Goal: Task Accomplishment & Management: Complete application form

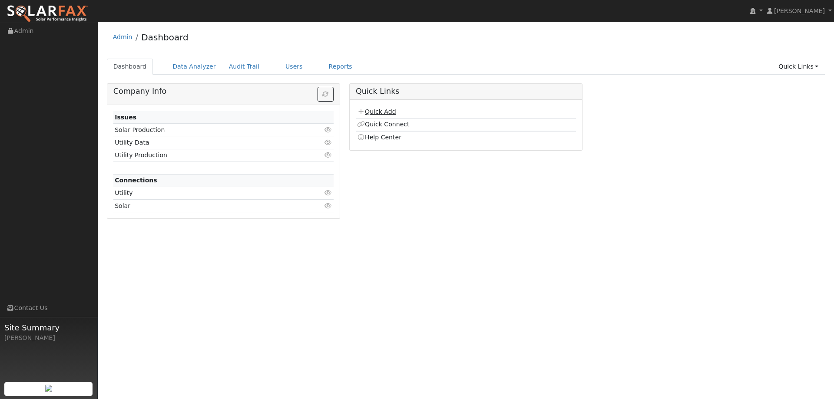
click at [380, 111] on link "Quick Add" at bounding box center [376, 111] width 39 height 7
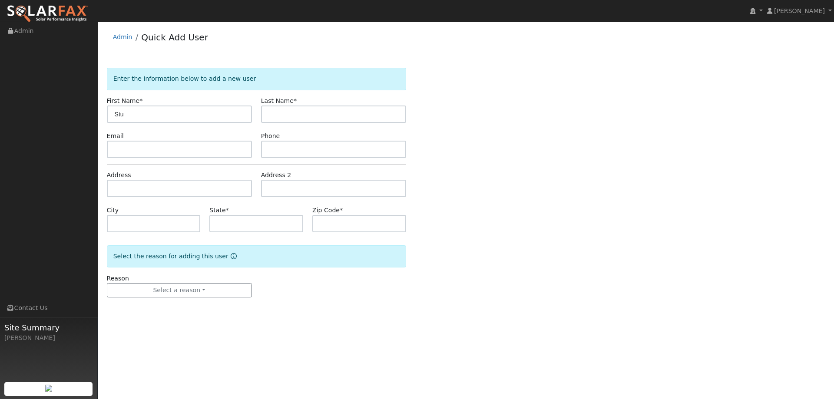
type input "Stu"
type input "Self"
paste input "stuself@gmail.com"
type input "stuself@gmail.com"
click at [301, 150] on input "text" at bounding box center [333, 149] width 145 height 17
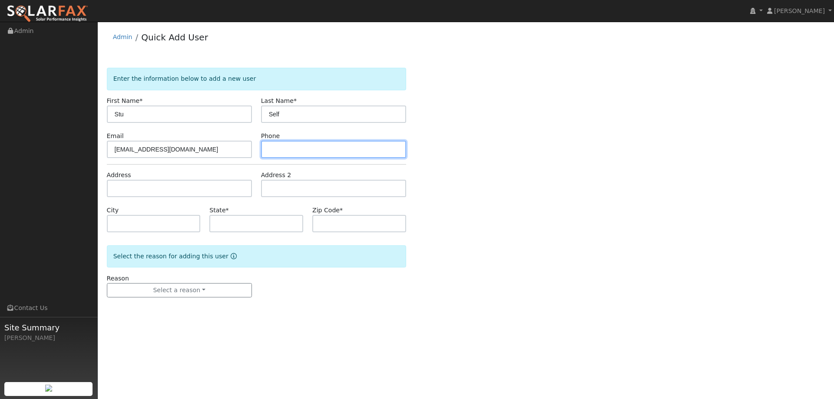
paste input "(804) 357-6760"
type input "(804) 357-6760"
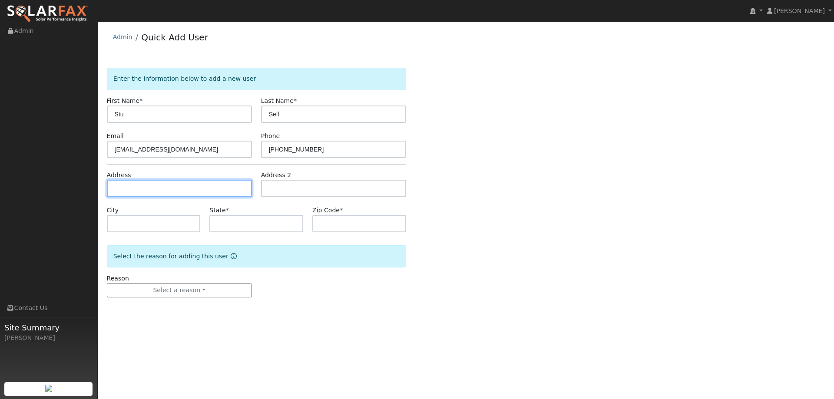
click at [219, 196] on input "text" at bounding box center [179, 188] width 145 height 17
paste input "1513 Estee Avenue"
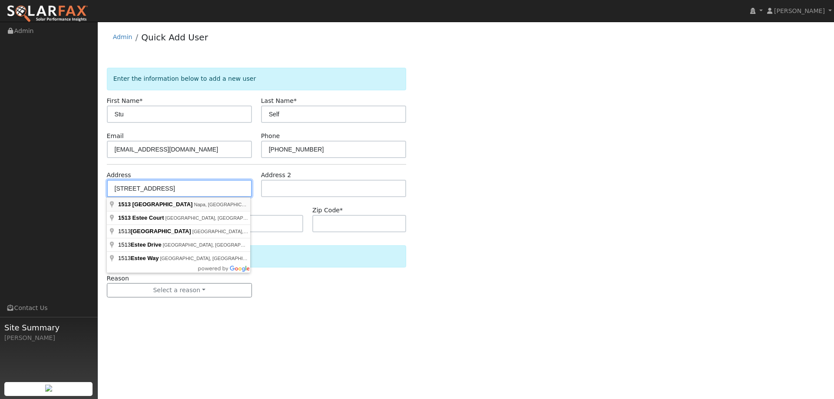
type input "1513 Estee Avenue"
type input "Napa"
type input "CA"
type input "94558"
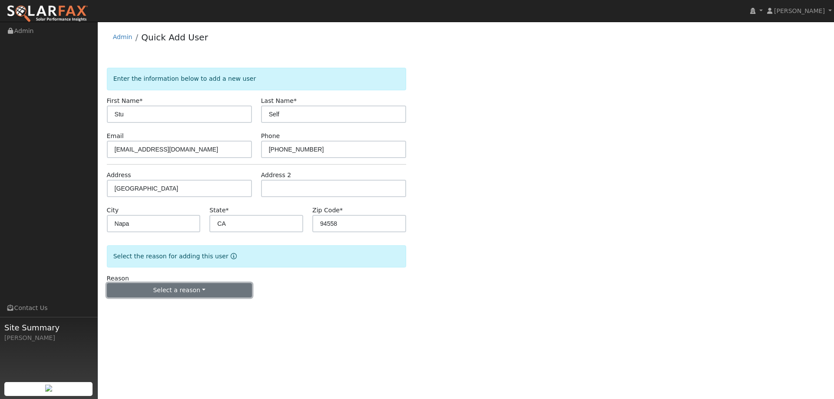
click at [209, 298] on button "Select a reason" at bounding box center [179, 290] width 145 height 15
click at [185, 304] on link "New lead" at bounding box center [155, 308] width 96 height 12
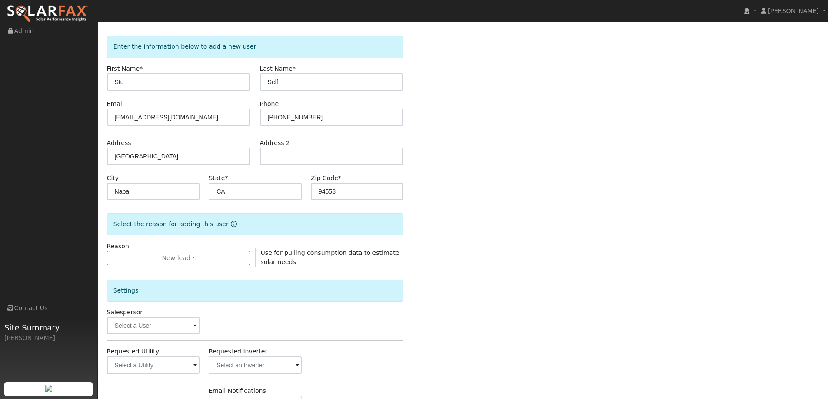
scroll to position [87, 0]
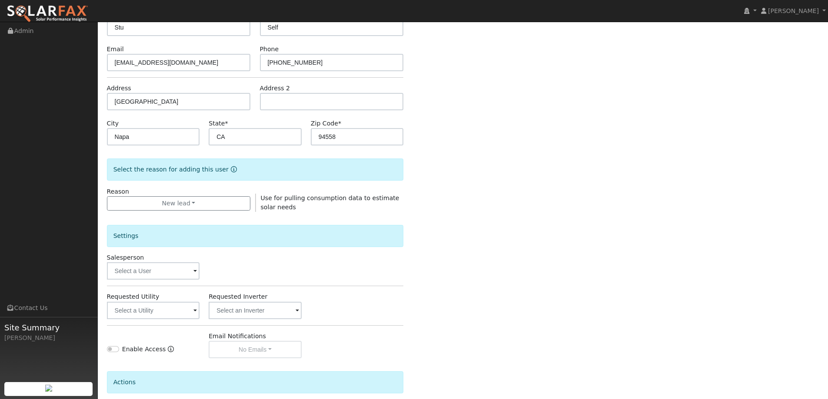
click at [197, 274] on span at bounding box center [194, 272] width 3 height 10
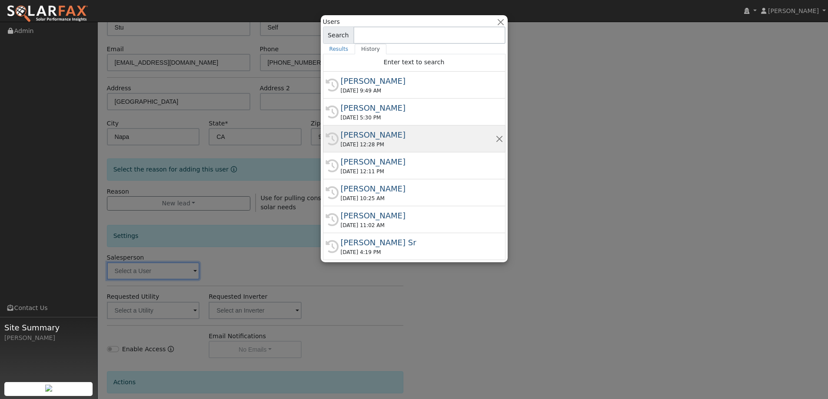
click at [357, 140] on div "Adam Hedemark" at bounding box center [418, 135] width 155 height 12
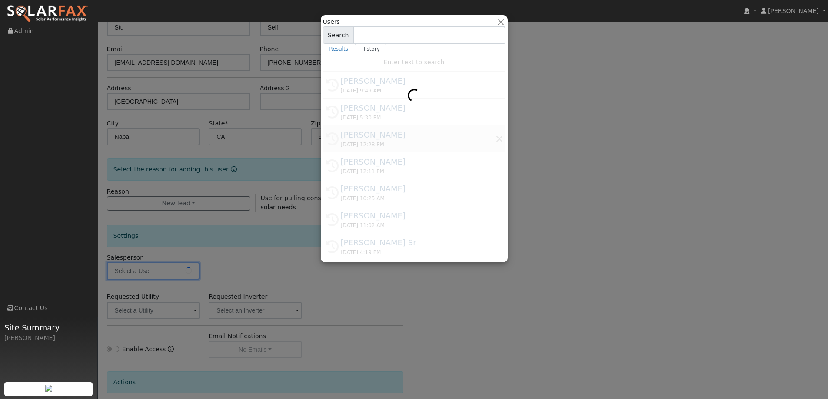
type input "Adam Hedemark"
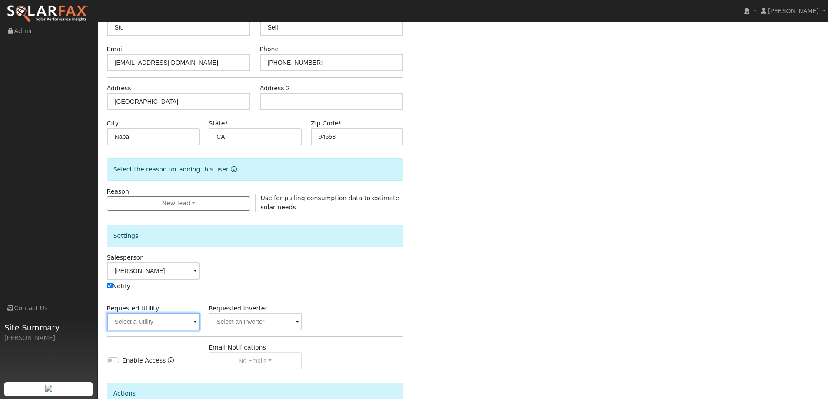
click at [190, 316] on input "text" at bounding box center [153, 321] width 93 height 17
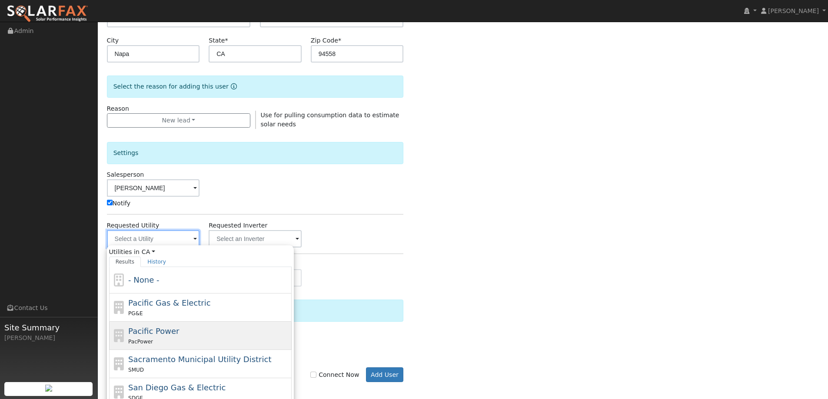
scroll to position [174, 0]
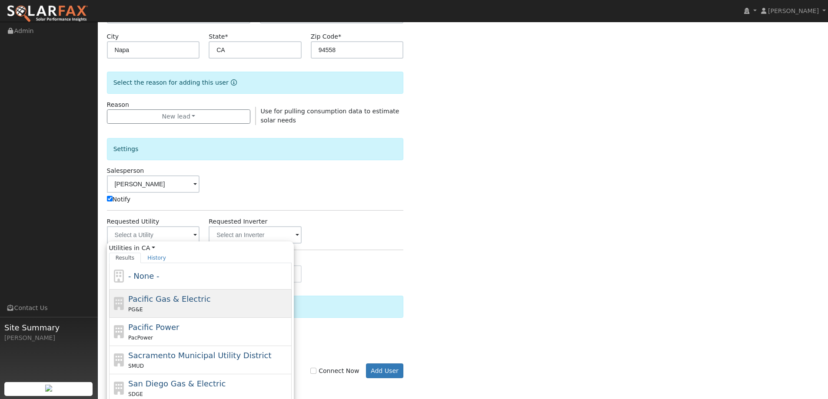
click at [214, 307] on div "PG&E" at bounding box center [208, 309] width 161 height 9
type input "Pacific Gas & Electric"
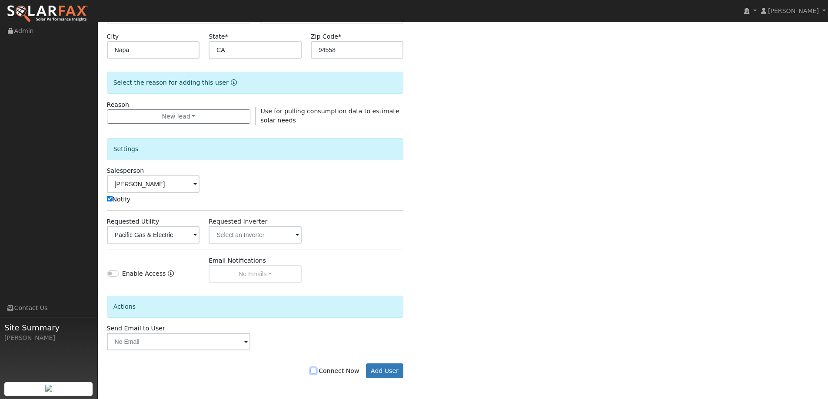
click at [316, 369] on input "Connect Now" at bounding box center [313, 371] width 6 height 6
checkbox input "true"
click at [379, 373] on button "Add User" at bounding box center [385, 371] width 38 height 15
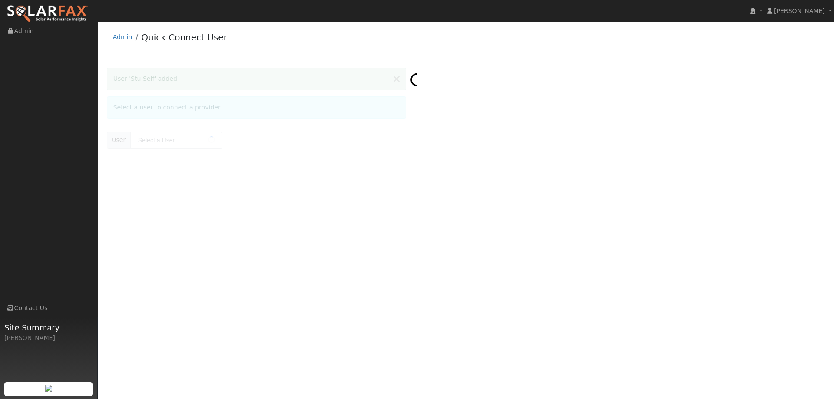
type input "Stu Self"
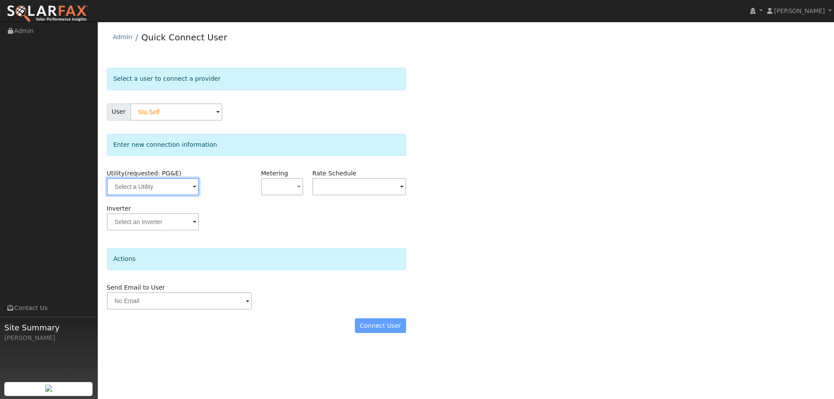
click at [194, 179] on input "text" at bounding box center [153, 186] width 92 height 17
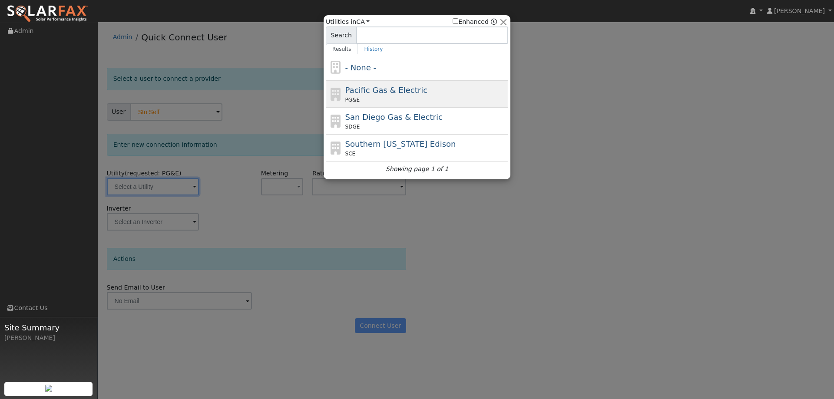
click at [401, 102] on div "PG&E" at bounding box center [426, 100] width 161 height 8
type input "PG&E"
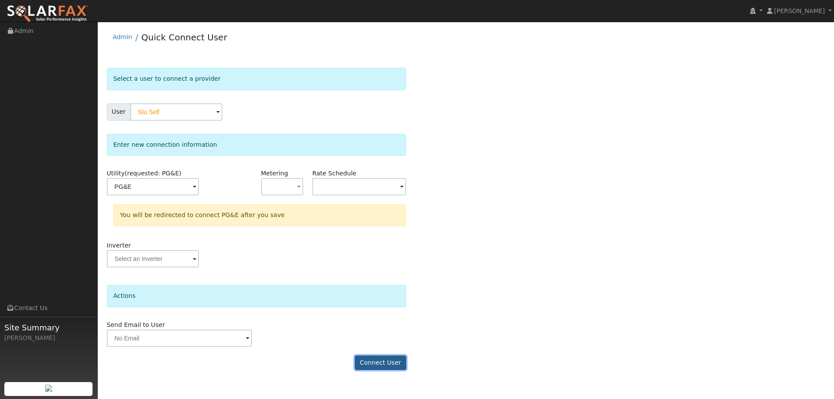
click at [369, 370] on button "Connect User" at bounding box center [380, 363] width 51 height 15
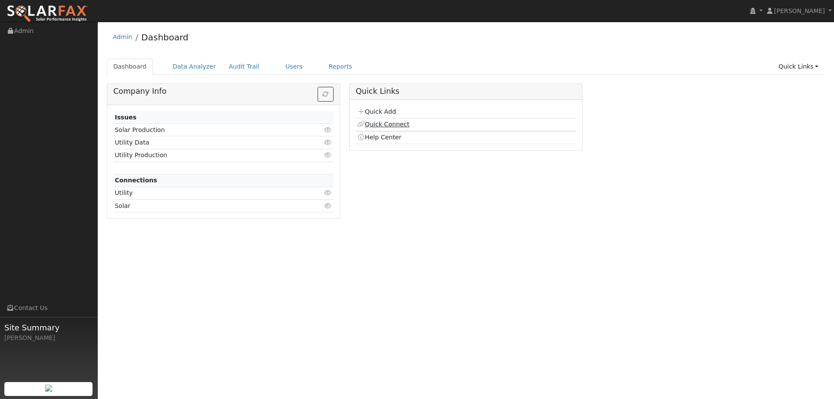
click at [378, 124] on link "Quick Connect" at bounding box center [383, 124] width 52 height 7
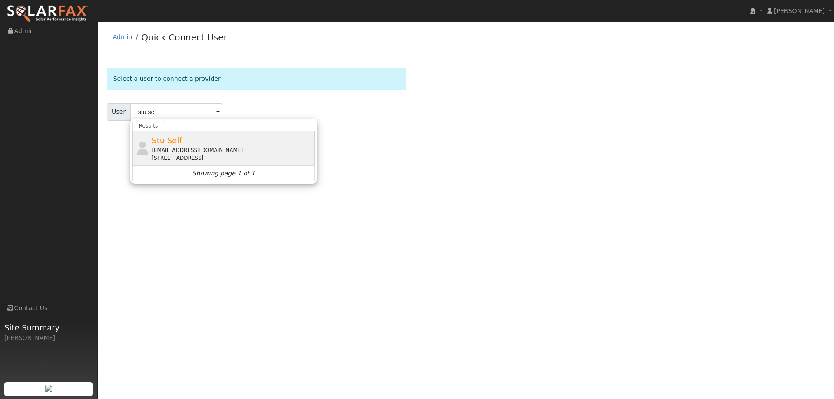
click at [256, 143] on div "Stu Self [EMAIL_ADDRESS][DOMAIN_NAME] [STREET_ADDRESS]" at bounding box center [232, 148] width 161 height 27
type input "Stu Self"
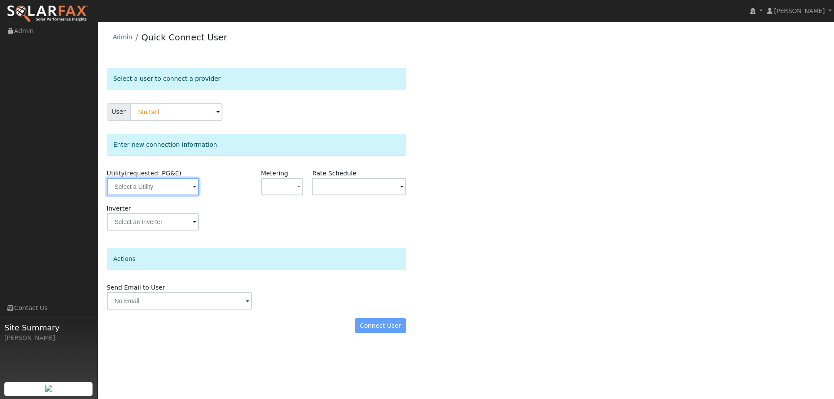
click at [177, 181] on input "text" at bounding box center [153, 186] width 92 height 17
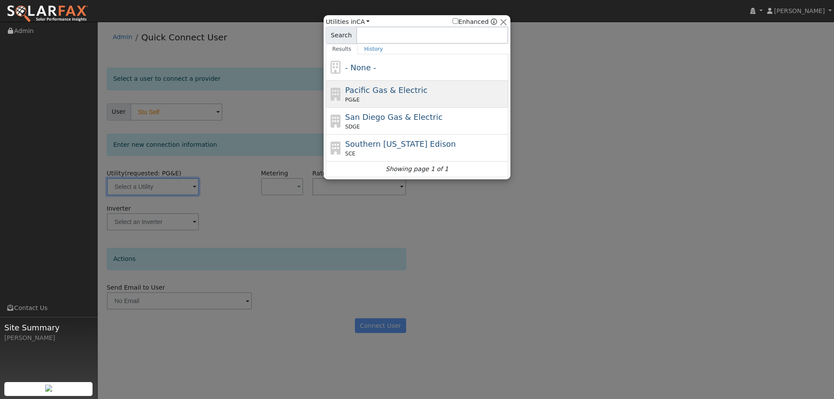
click at [352, 102] on span "PG&E" at bounding box center [353, 100] width 14 height 8
type input "PG&E"
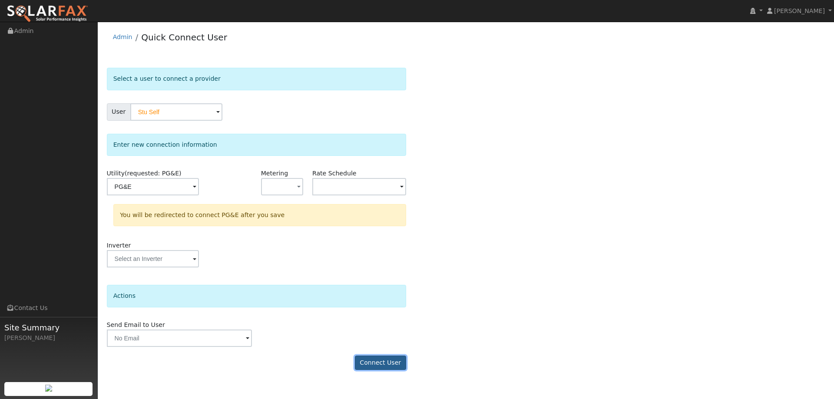
click at [398, 360] on button "Connect User" at bounding box center [380, 363] width 51 height 15
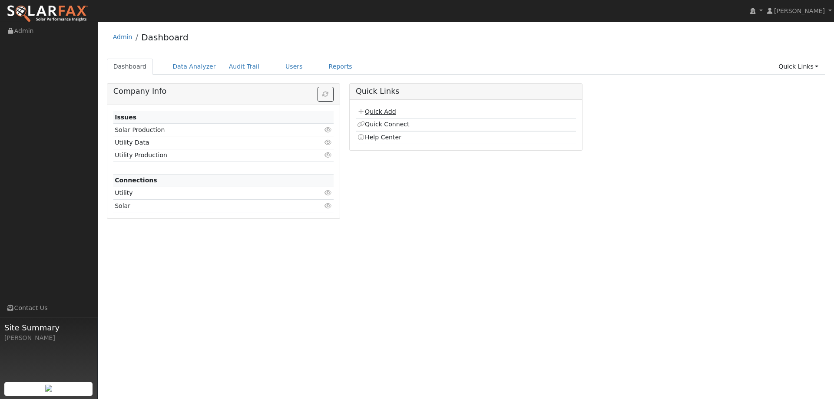
click at [371, 112] on link "Quick Add" at bounding box center [376, 111] width 39 height 7
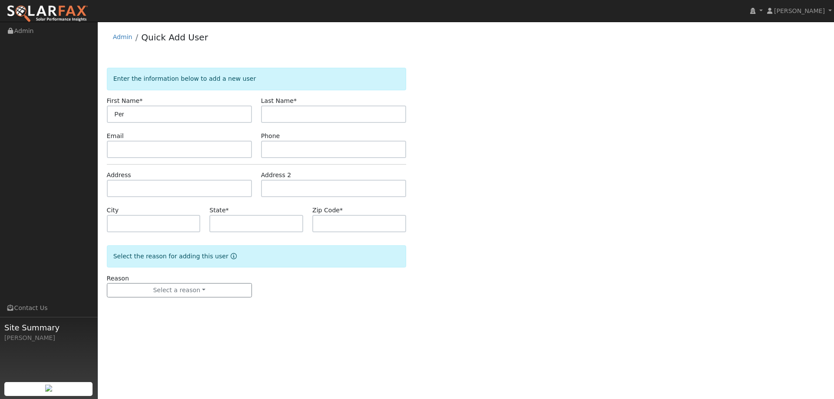
type input "Per"
type input "Hyttfors"
paste input "hyttfors@gmail.com"
type input "hyttfors@gmail.com"
click at [299, 147] on input "text" at bounding box center [333, 149] width 145 height 17
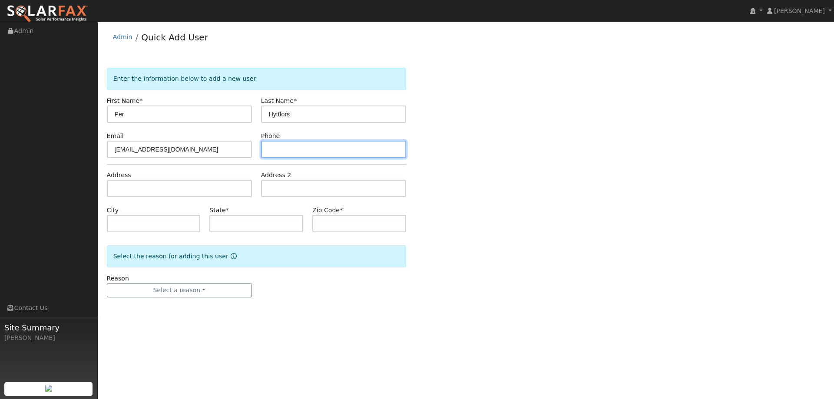
paste input "(650) 839-3091"
type input "(650) 839-3091"
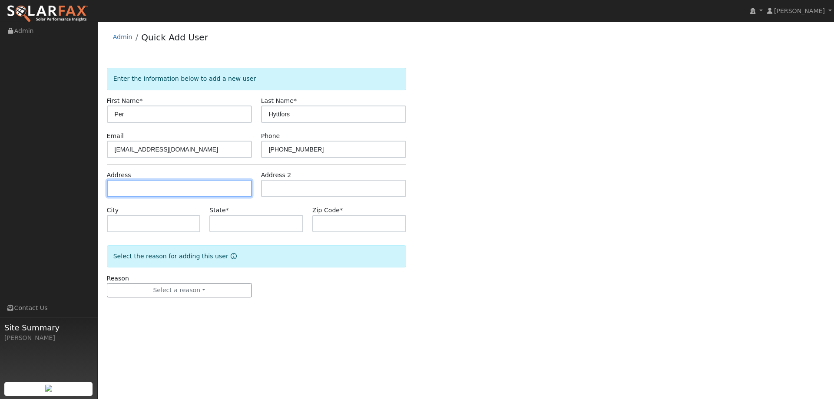
click at [230, 187] on input "text" at bounding box center [179, 188] width 145 height 17
paste input "27 Edgemont Circle"
type input "27 Edgemont Circle"
type input "Walnut Creek"
type input "CA"
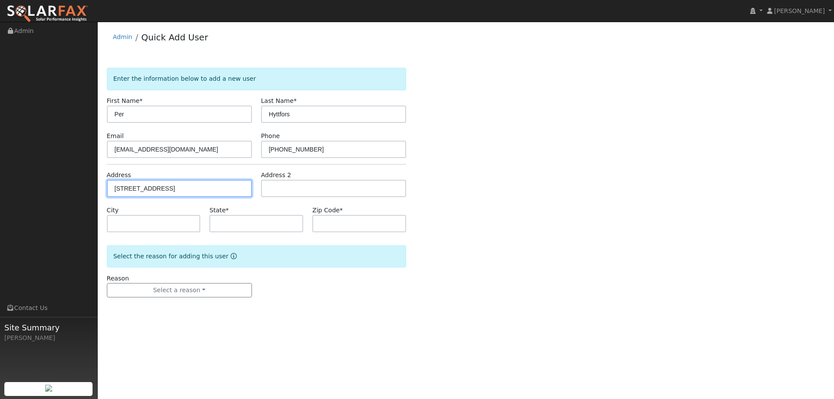
type input "94596"
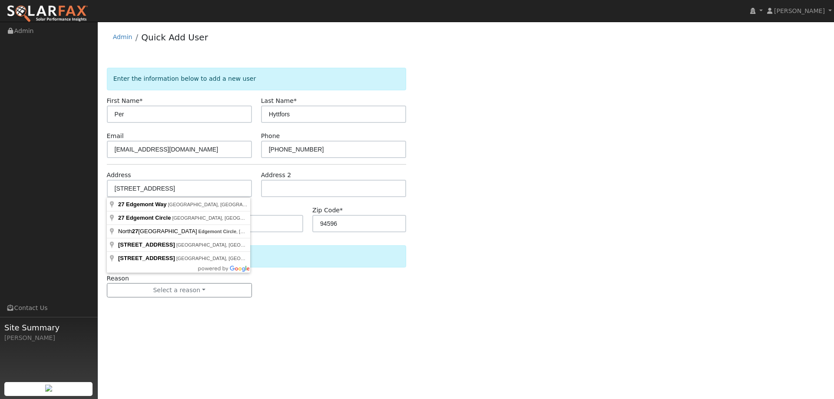
click at [340, 272] on form "Enter the information below to add a new user First Name * Per Last Name * Hytt…" at bounding box center [256, 191] width 299 height 247
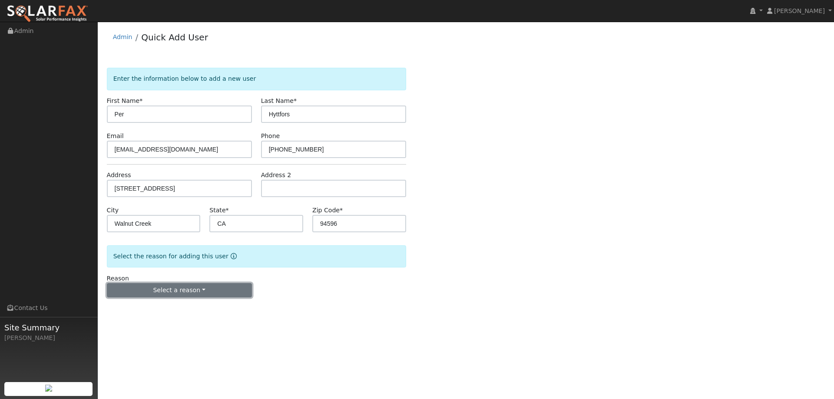
click at [230, 288] on button "Select a reason" at bounding box center [179, 290] width 145 height 15
click at [176, 311] on link "New lead" at bounding box center [155, 308] width 96 height 12
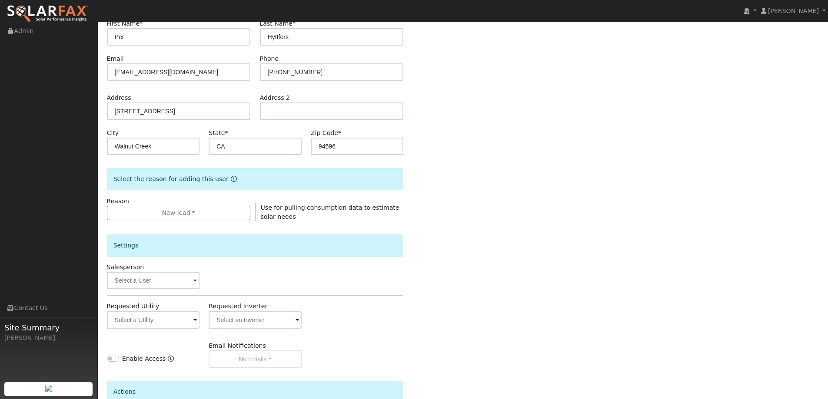
scroll to position [87, 0]
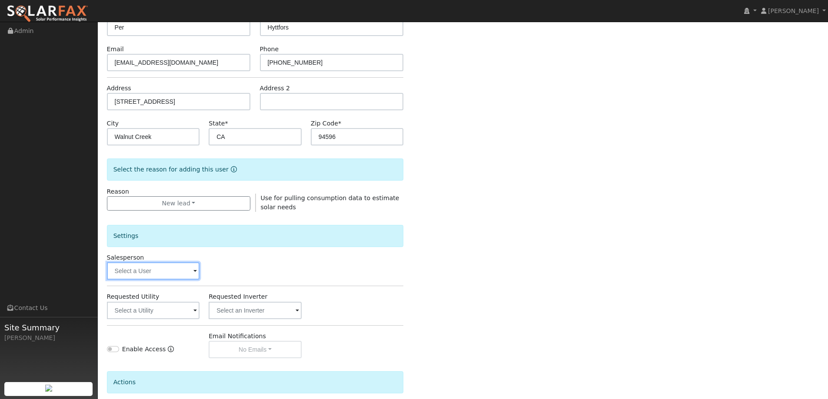
click at [174, 272] on input "text" at bounding box center [153, 271] width 93 height 17
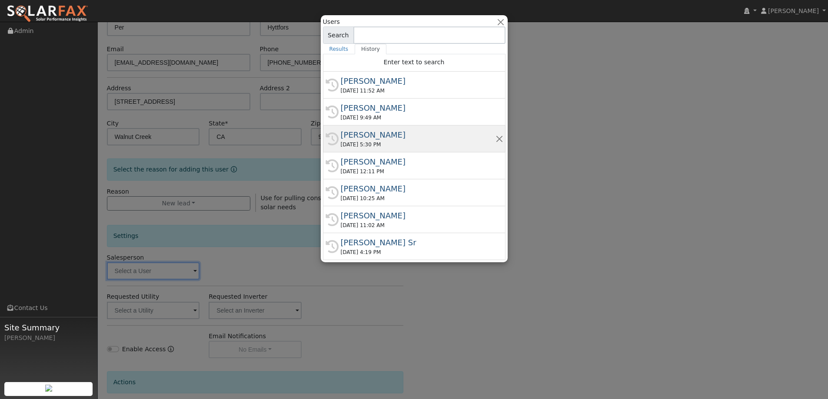
click at [383, 143] on div "09/29/2025 5:30 PM" at bounding box center [418, 145] width 155 height 8
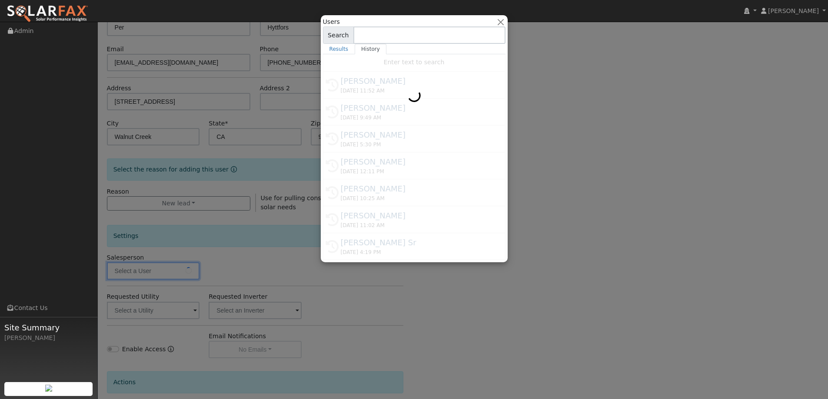
type input "Kelsey Commerford"
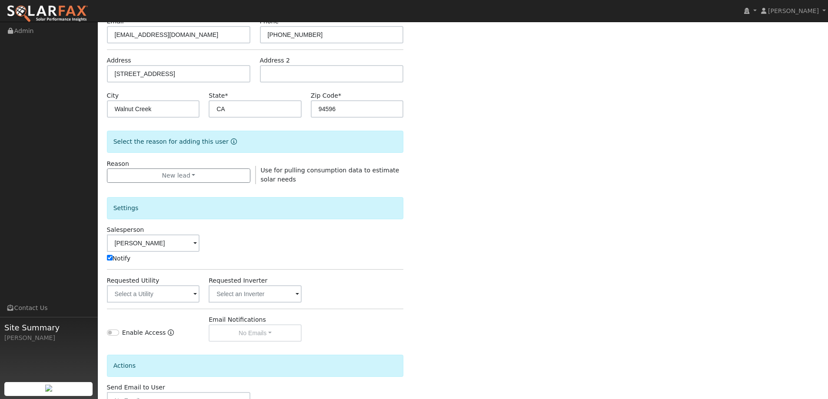
scroll to position [130, 0]
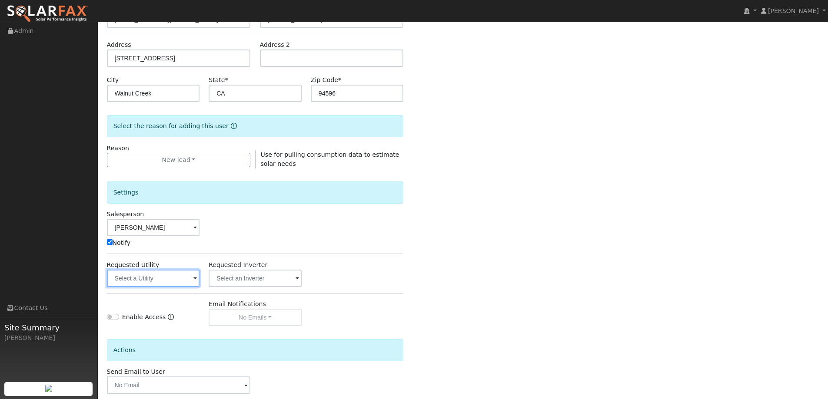
click at [186, 282] on input "text" at bounding box center [153, 278] width 93 height 17
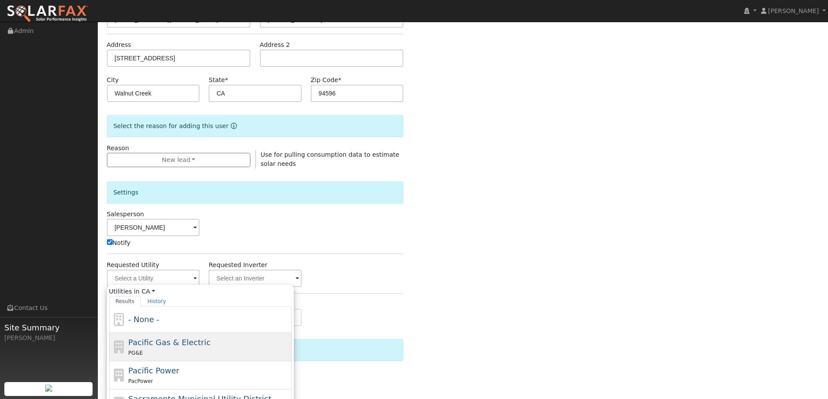
click at [225, 339] on div "Pacific Gas & Electric PG&E" at bounding box center [208, 347] width 161 height 21
type input "Pacific Gas & Electric"
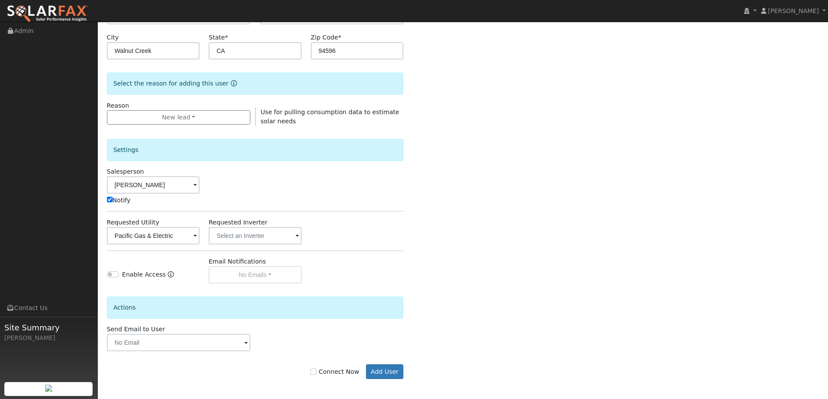
scroll to position [175, 0]
click at [323, 373] on label "Connect Now" at bounding box center [334, 370] width 49 height 9
click at [316, 373] on input "Connect Now" at bounding box center [313, 370] width 6 height 6
checkbox input "true"
click at [382, 365] on button "Add User" at bounding box center [385, 370] width 38 height 15
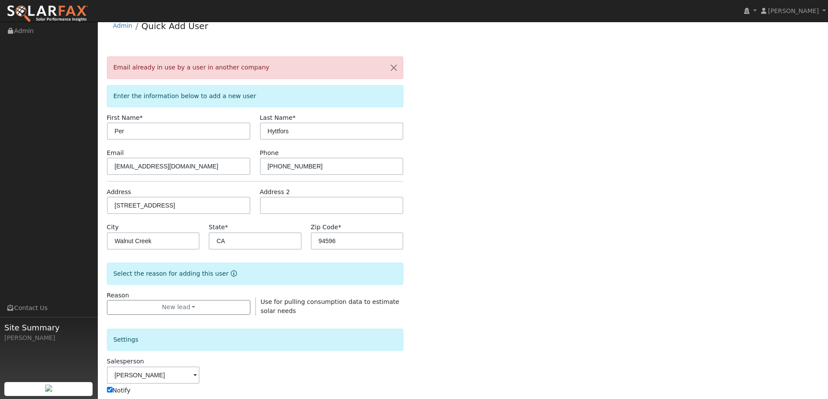
scroll to position [0, 0]
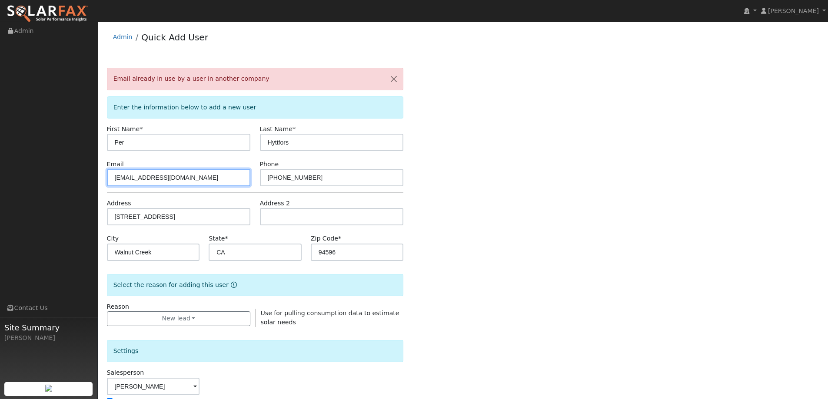
click at [177, 181] on input "hyttfors@gmail.com" at bounding box center [179, 177] width 144 height 17
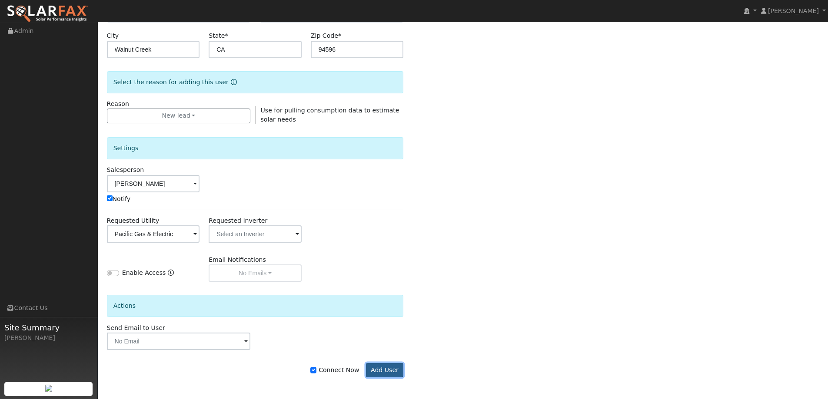
click at [385, 370] on button "Add User" at bounding box center [385, 370] width 38 height 15
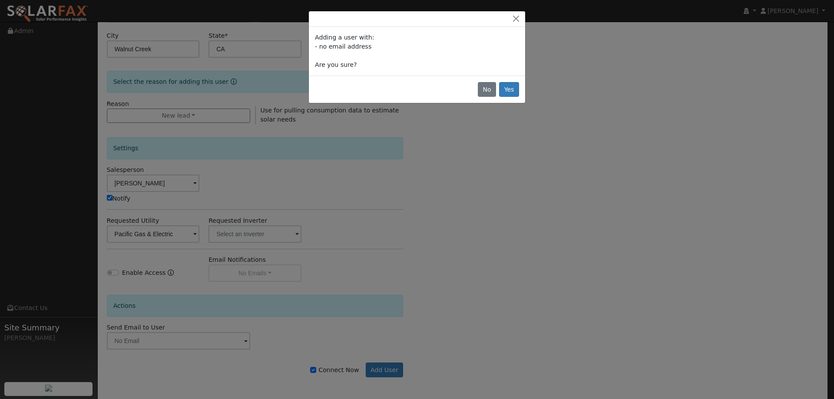
click at [511, 97] on div "No Yes" at bounding box center [417, 89] width 216 height 27
click at [509, 87] on button "Yes" at bounding box center [509, 89] width 20 height 15
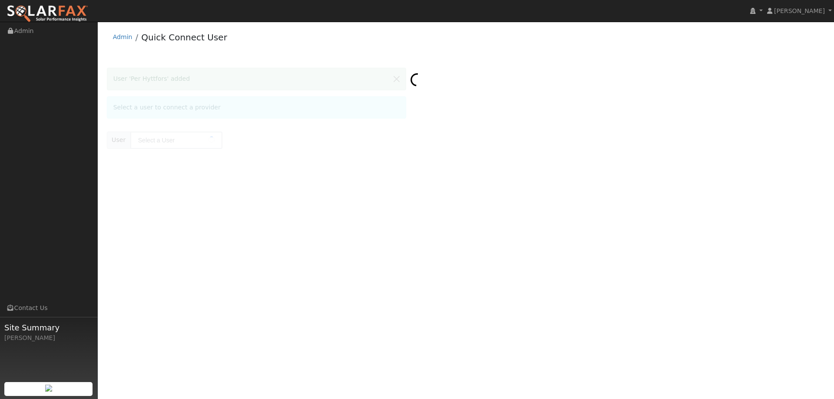
type input "Per Hyttfors"
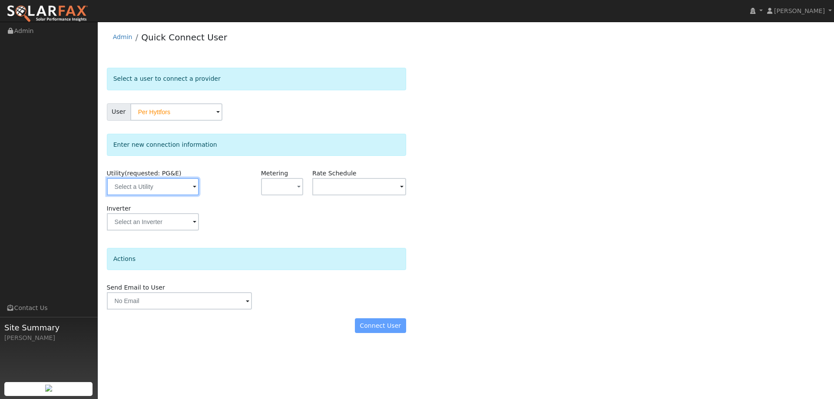
click at [187, 186] on input "text" at bounding box center [153, 186] width 92 height 17
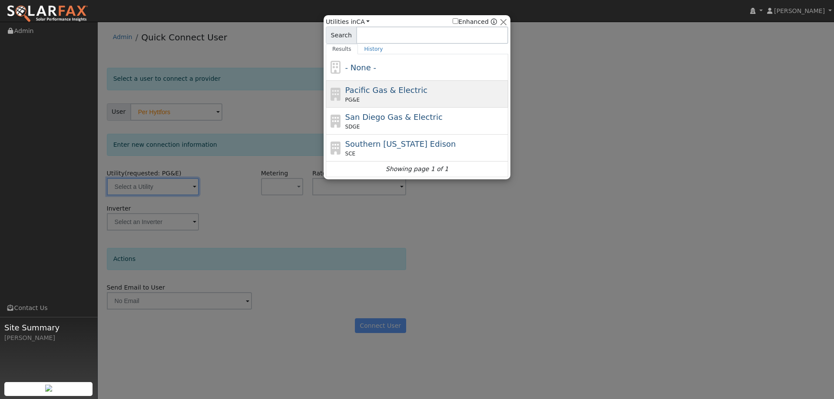
click at [366, 100] on div "PG&E" at bounding box center [426, 100] width 161 height 8
type input "PG&E"
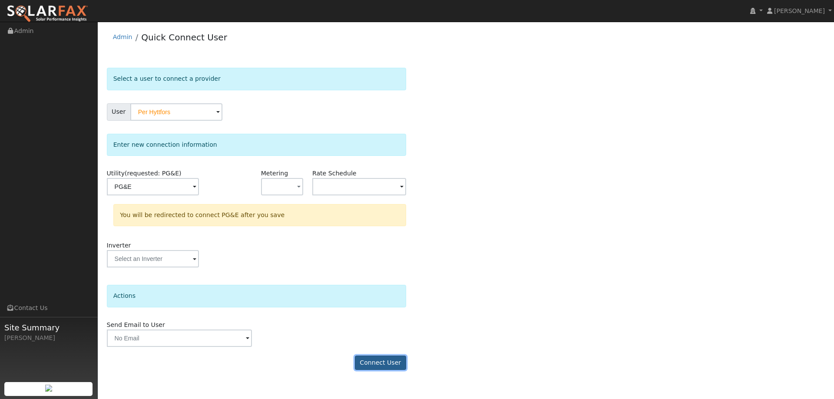
click at [391, 360] on button "Connect User" at bounding box center [380, 363] width 51 height 15
